Goal: Information Seeking & Learning: Learn about a topic

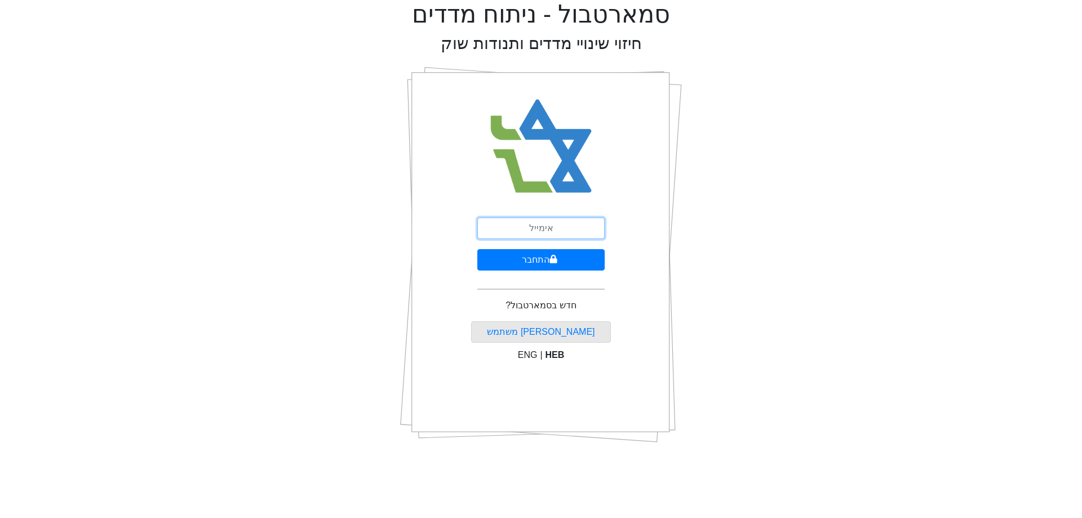
click at [536, 226] on input "email" at bounding box center [541, 228] width 127 height 21
click at [535, 233] on input "email" at bounding box center [541, 228] width 127 height 21
type input "[EMAIL_ADDRESS][DOMAIN_NAME]"
click at [564, 262] on button "התחבר" at bounding box center [541, 259] width 127 height 21
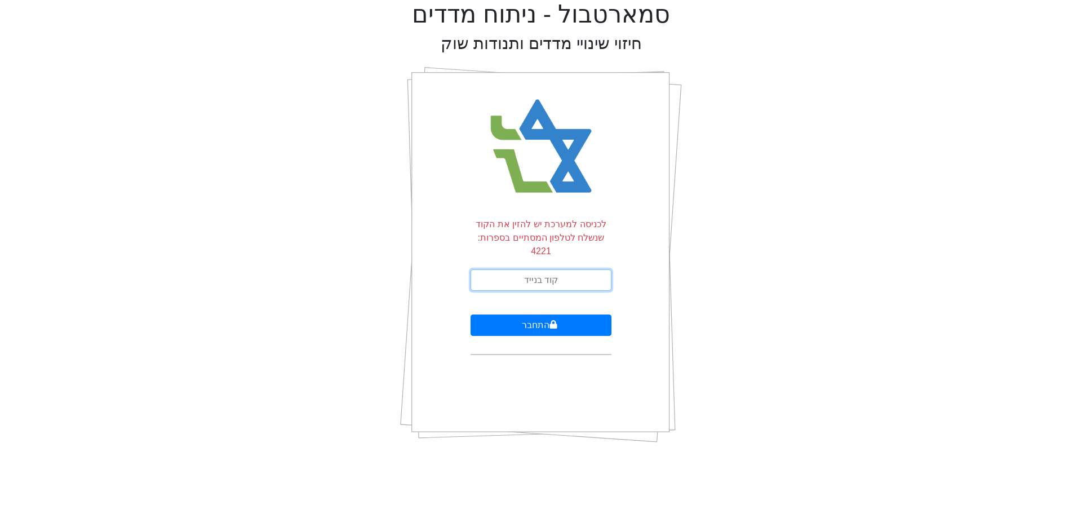
click at [563, 269] on input "text" at bounding box center [541, 279] width 141 height 21
type input "108932"
click at [471, 315] on button "התחבר" at bounding box center [541, 325] width 141 height 21
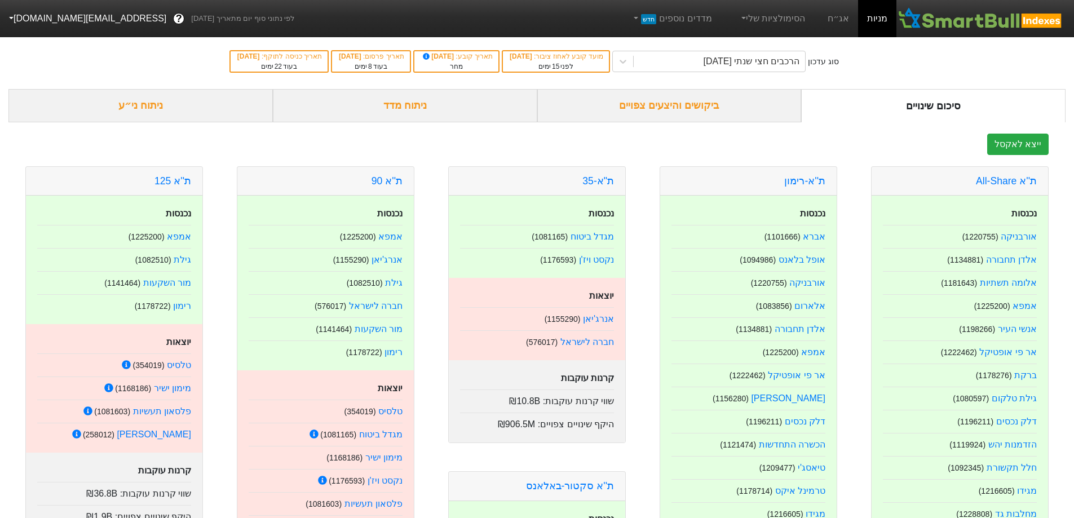
click at [673, 109] on div "ביקושים והיצעים צפויים" at bounding box center [669, 105] width 264 height 33
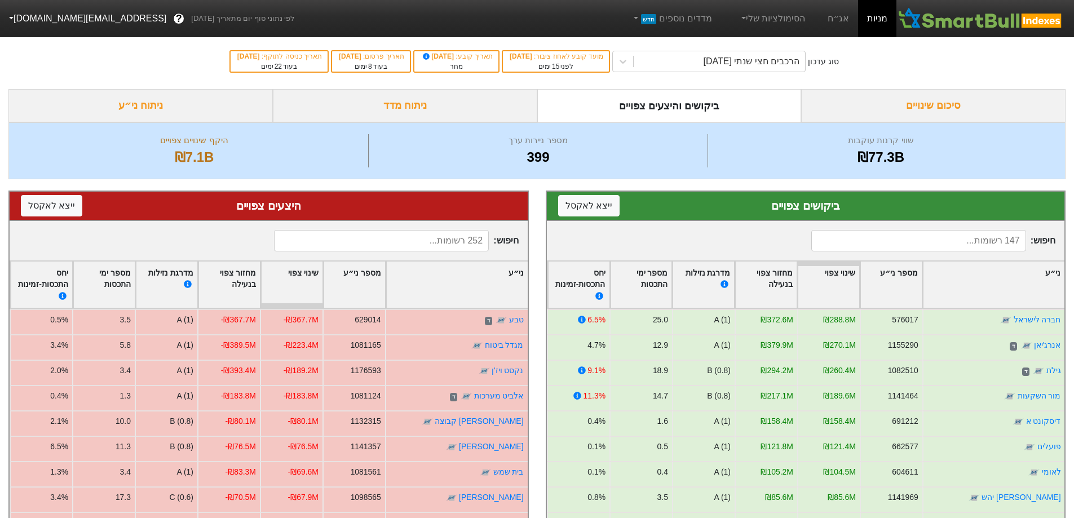
click at [412, 104] on div "ניתוח מדד" at bounding box center [405, 105] width 264 height 33
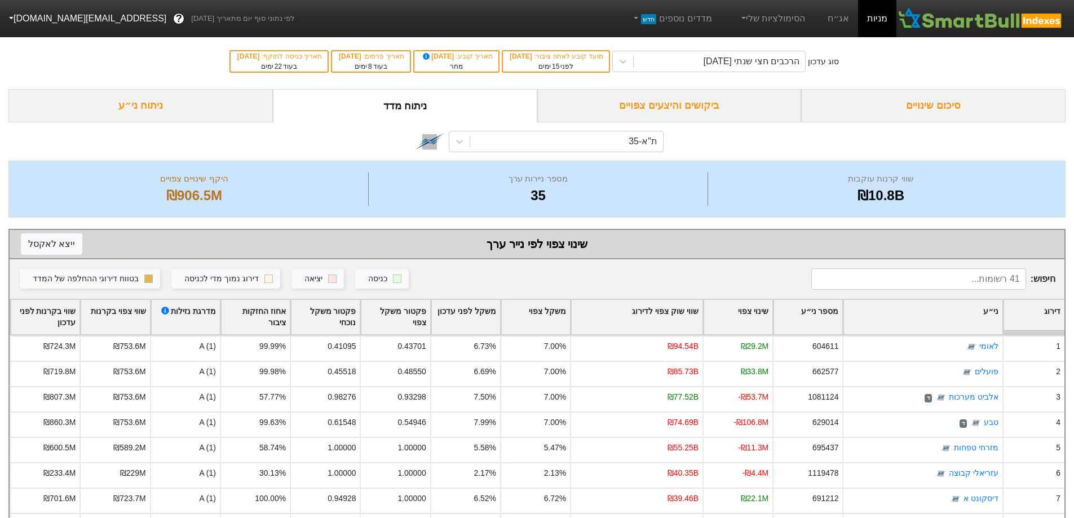
click at [700, 109] on div "ביקושים והיצעים צפויים" at bounding box center [669, 105] width 264 height 33
